Goal: Find contact information: Find contact information

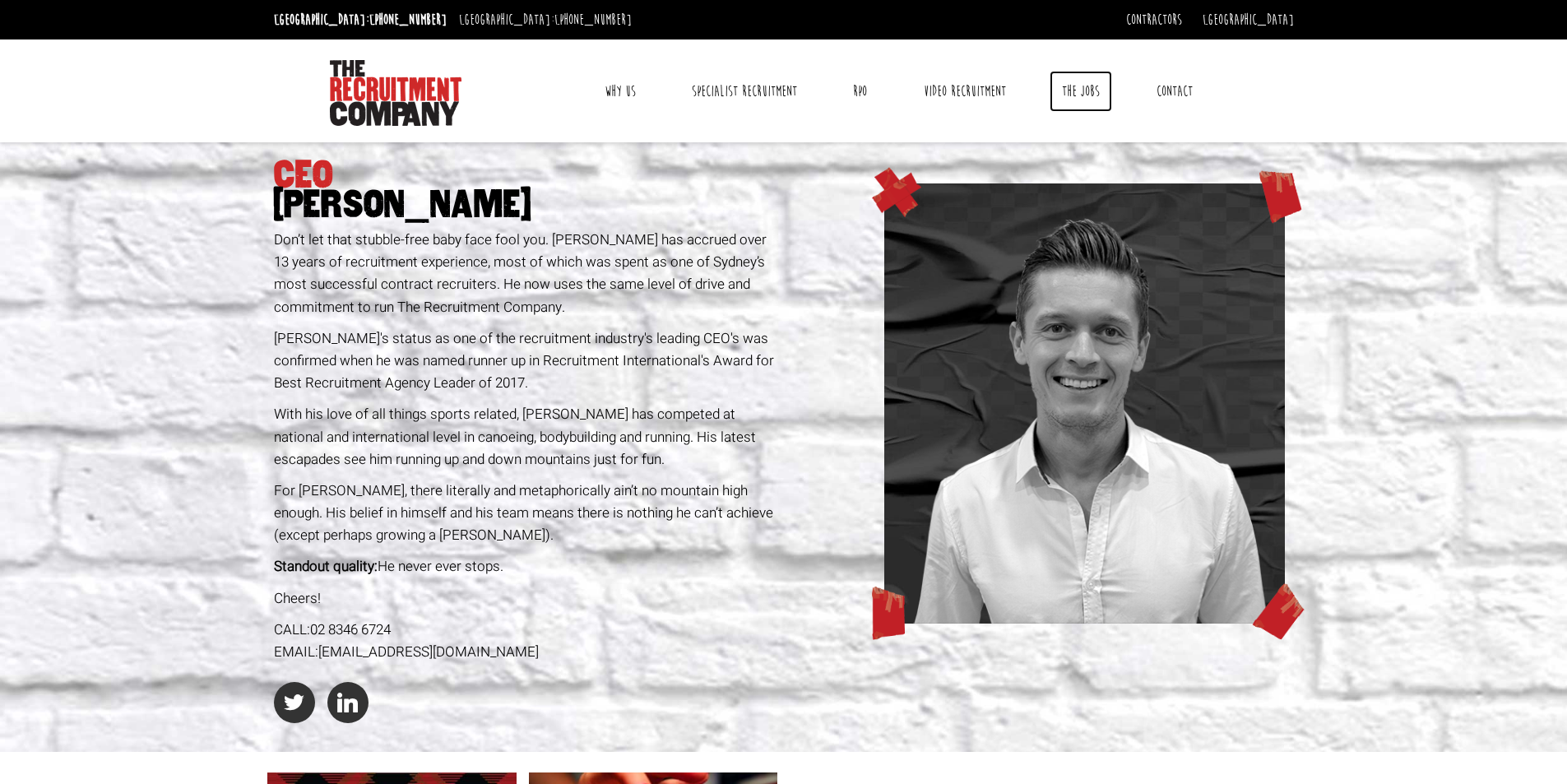
click at [1088, 91] on link "The Jobs" at bounding box center [1081, 91] width 63 height 41
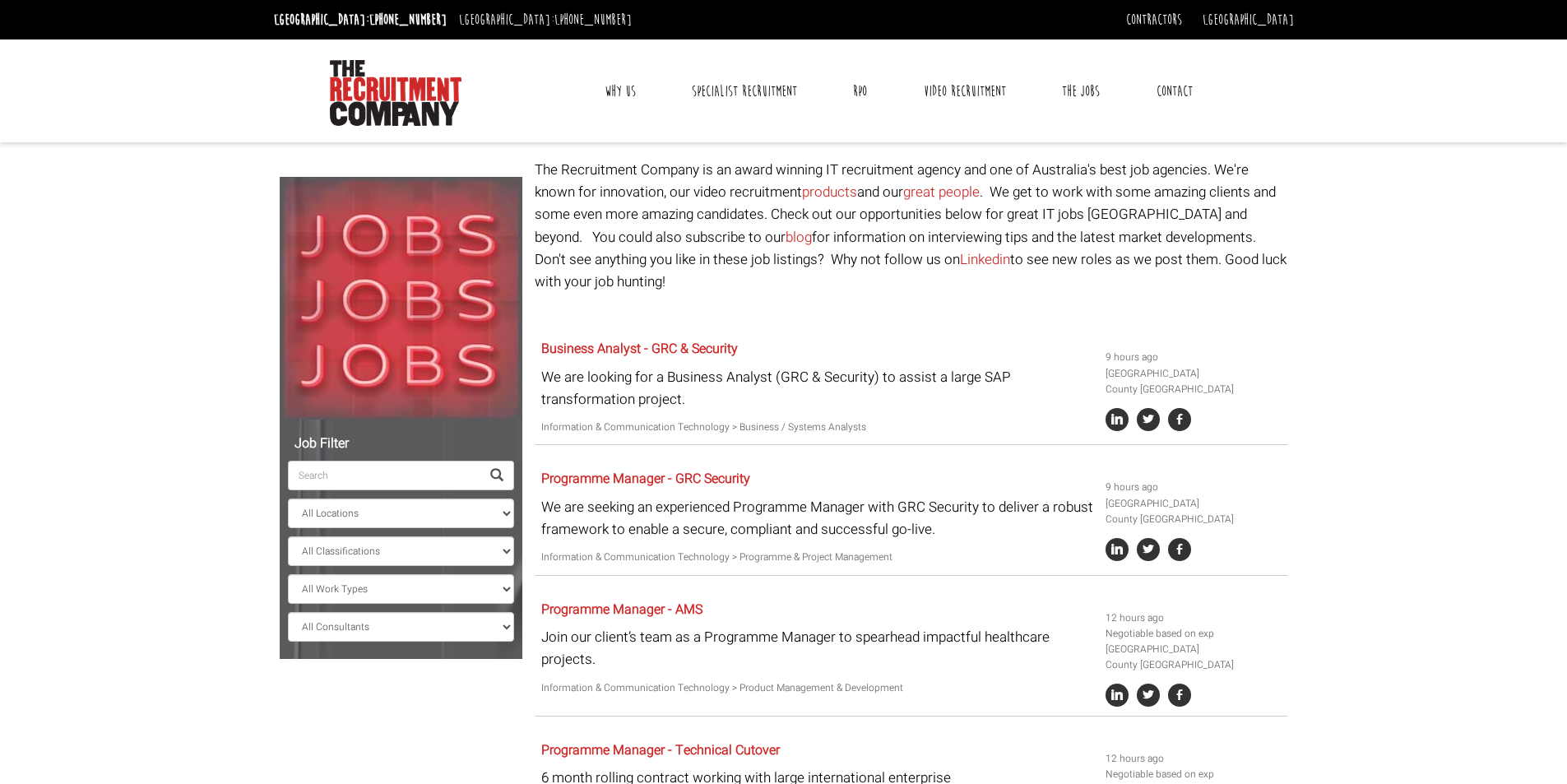
click at [1055, 185] on p "The Recruitment Company is an award winning IT recruitment agency and one of Au…" at bounding box center [911, 225] width 753 height 134
click at [384, 86] on img at bounding box center [395, 92] width 132 height 65
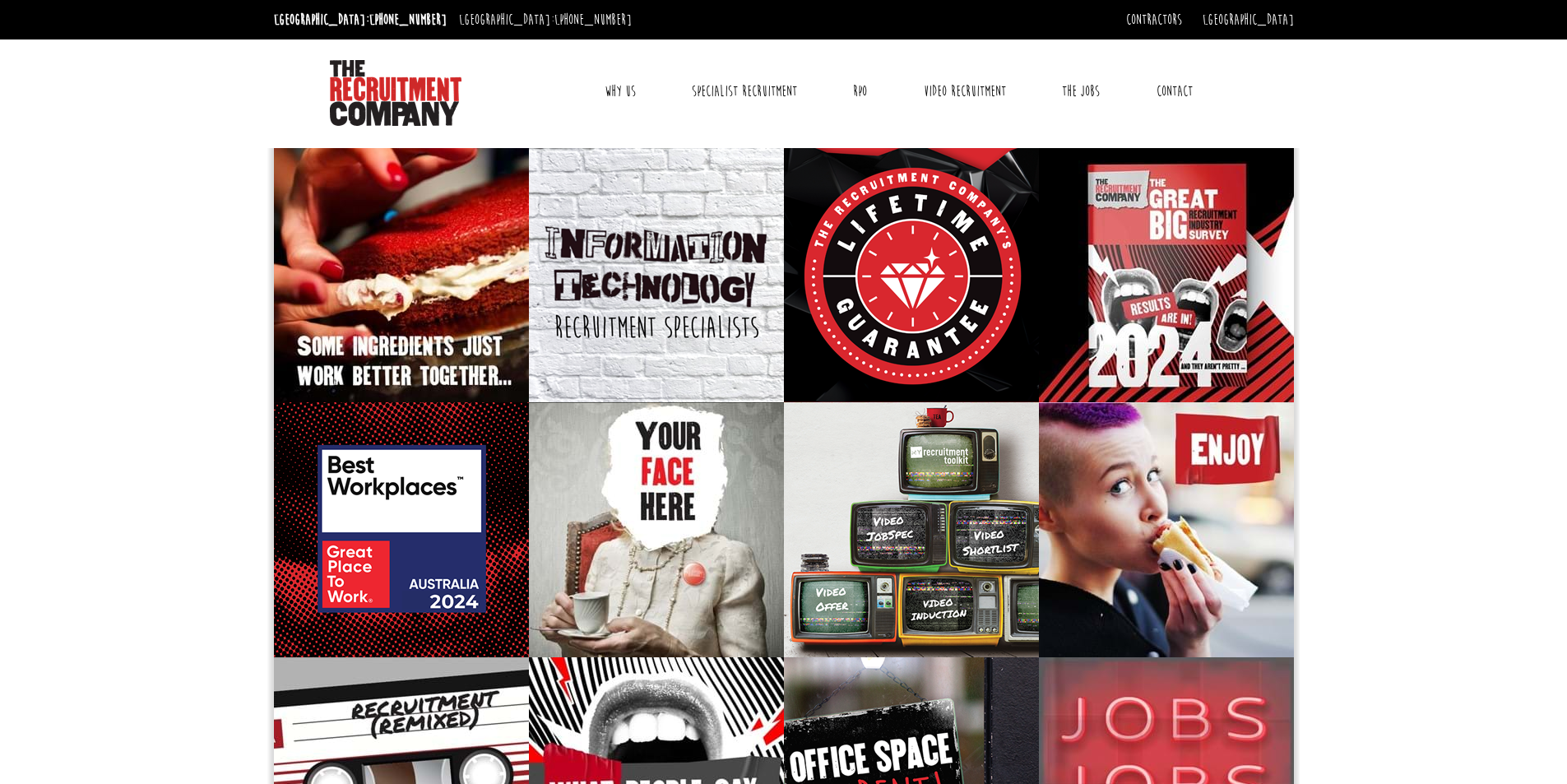
click at [623, 87] on link "Why Us" at bounding box center [620, 91] width 56 height 41
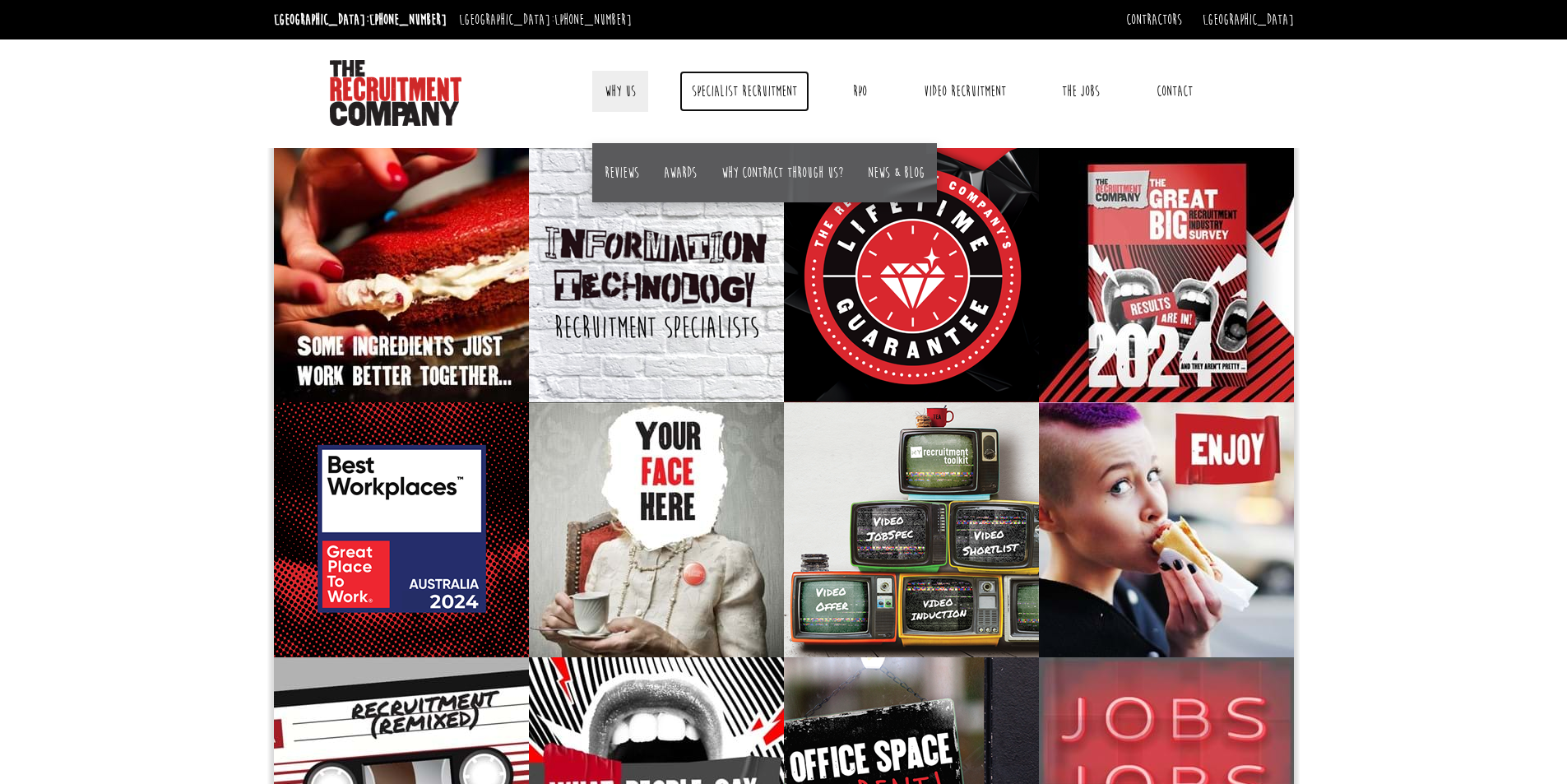
click at [724, 94] on link "Specialist Recruitment" at bounding box center [744, 91] width 130 height 41
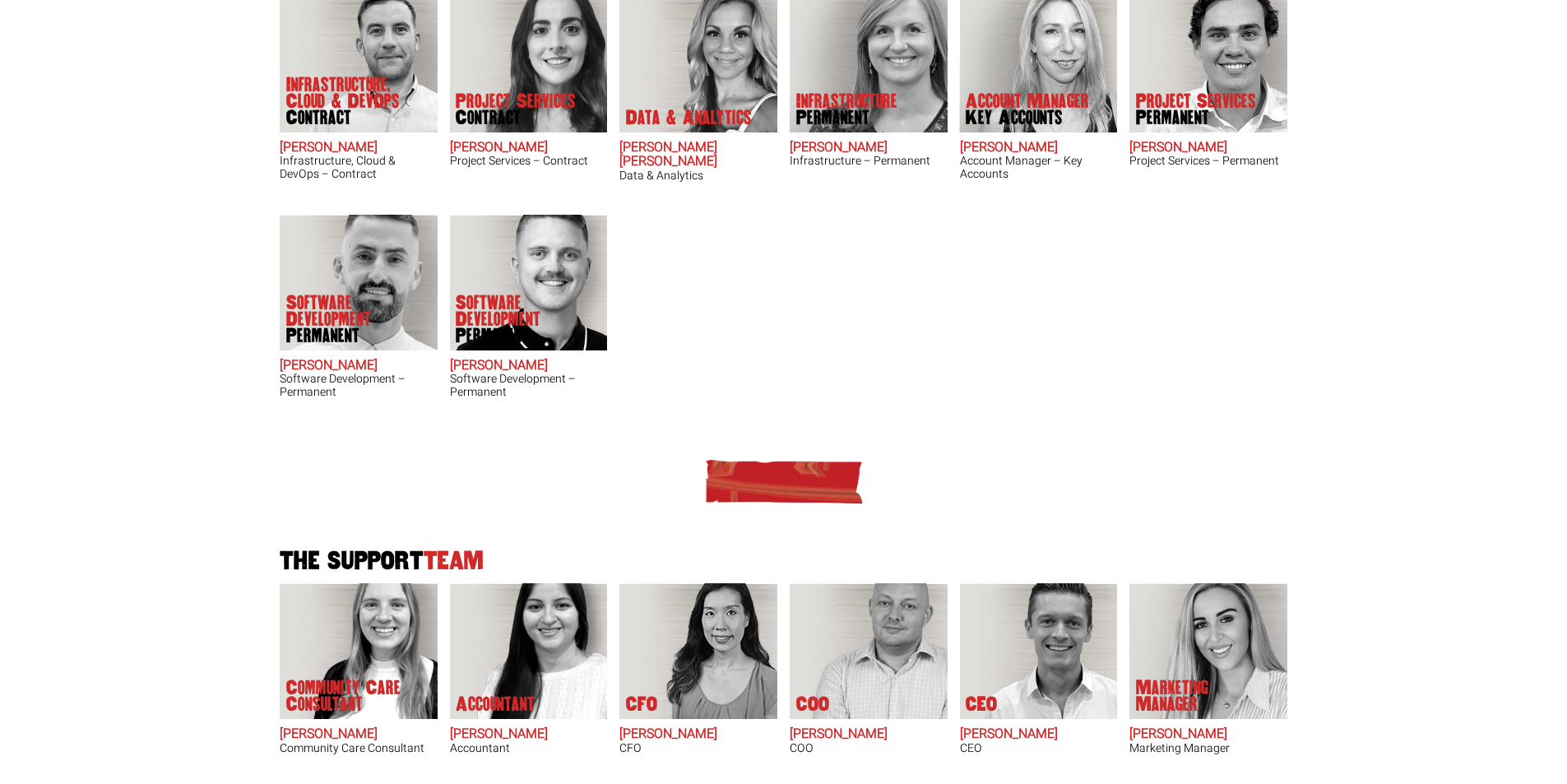
scroll to position [740, 0]
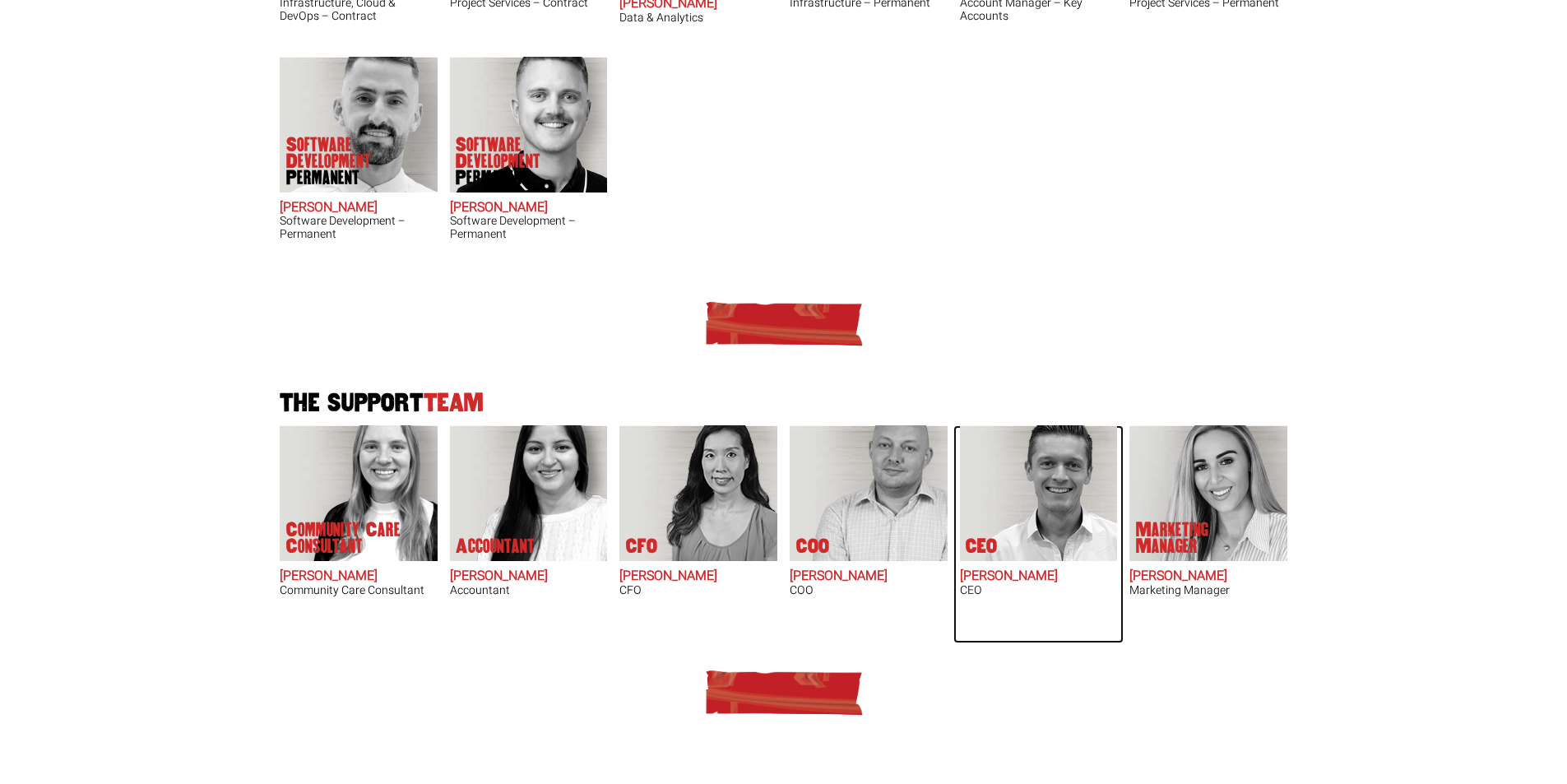
click at [1033, 503] on img at bounding box center [1047, 492] width 140 height 135
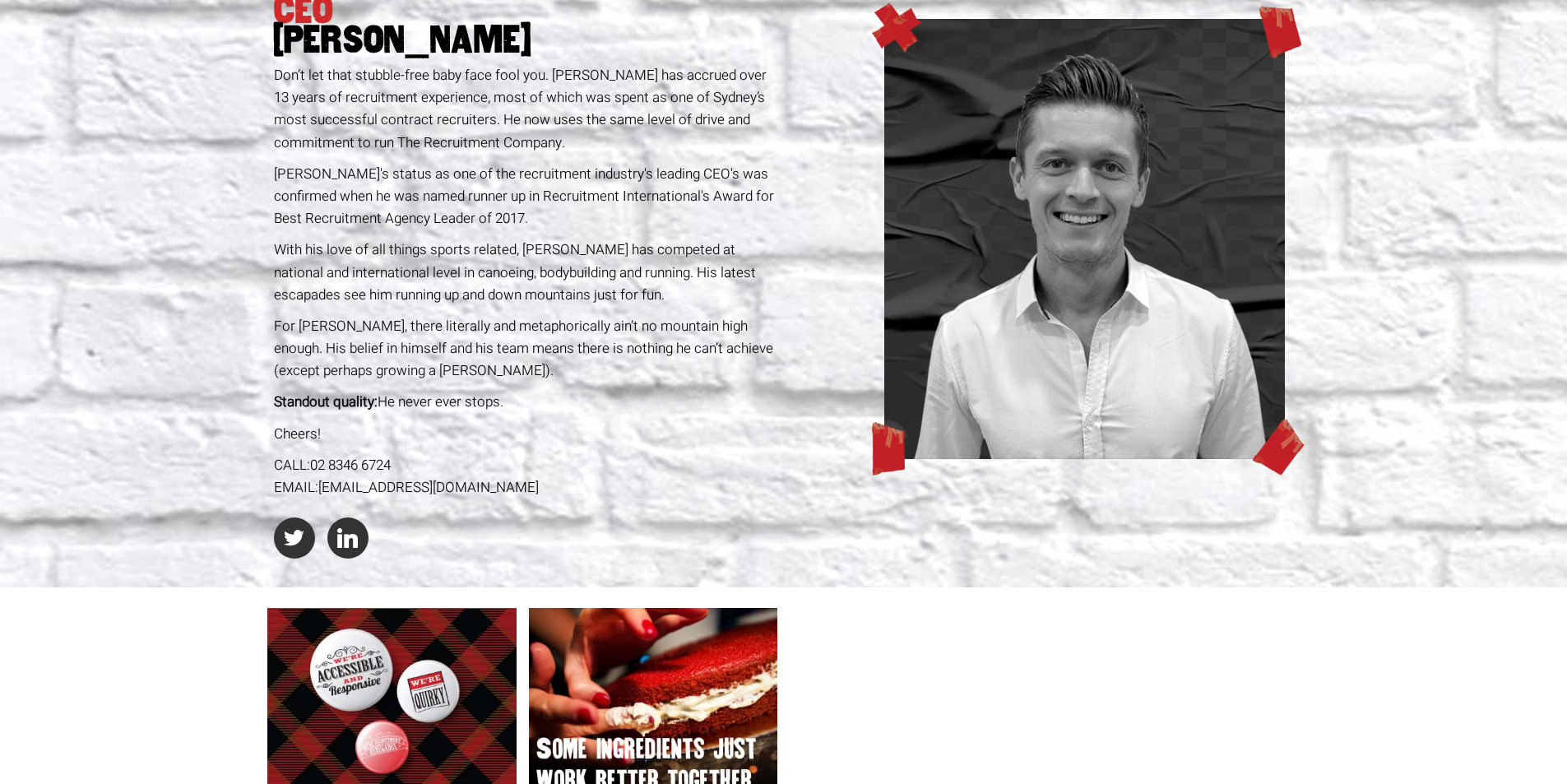
scroll to position [165, 0]
drag, startPoint x: 559, startPoint y: 492, endPoint x: 324, endPoint y: 486, distance: 235.1
click at [324, 486] on div "EMAIL: [PERSON_NAME][EMAIL_ADDRESS][DOMAIN_NAME]" at bounding box center [525, 487] width 504 height 22
copy link "[EMAIL_ADDRESS][DOMAIN_NAME]"
